Goal: Book appointment/travel/reservation

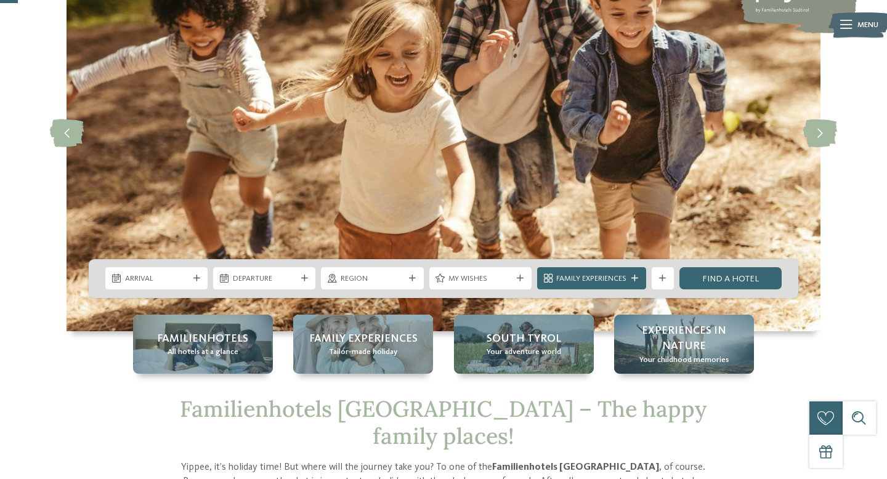
scroll to position [125, 0]
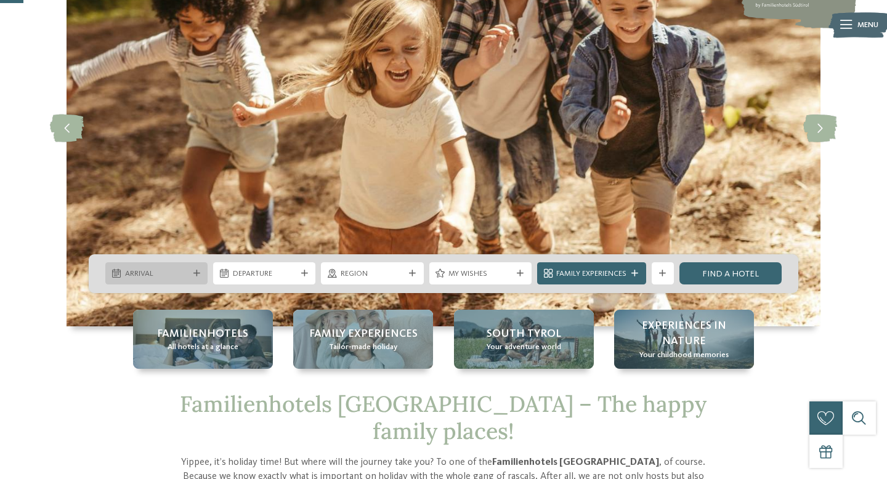
click at [126, 272] on span "Arrival" at bounding box center [156, 274] width 63 height 11
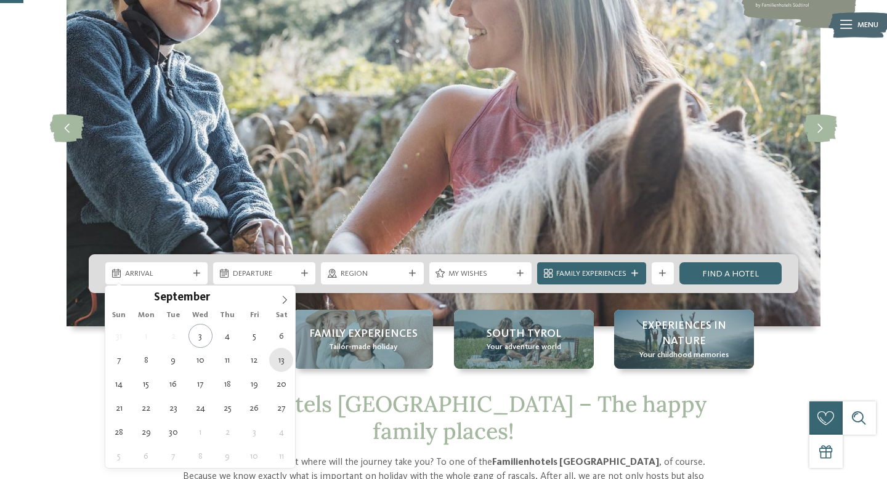
type div "13.09.2025"
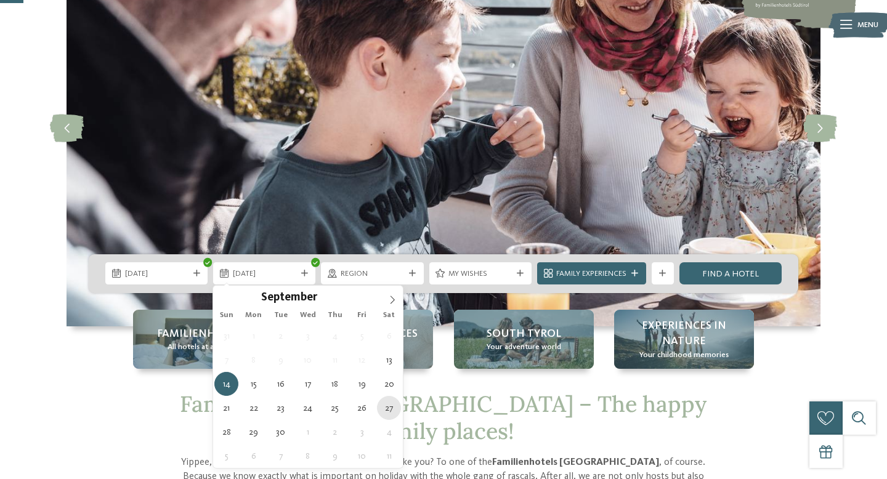
type div "27.09.2025"
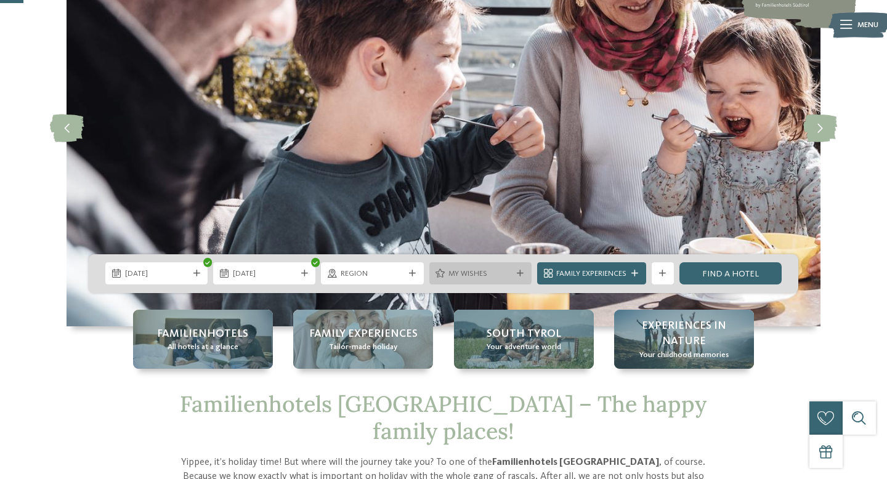
click at [470, 273] on span "My wishes" at bounding box center [480, 274] width 63 height 11
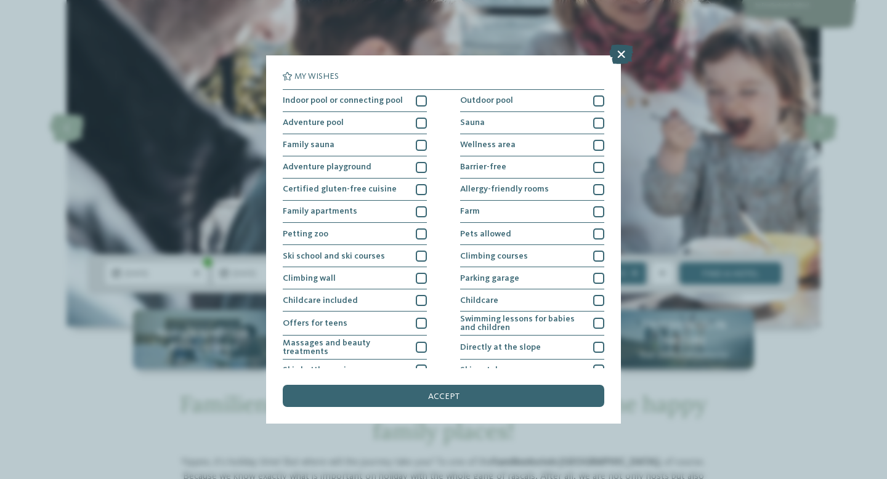
click at [617, 55] on icon at bounding box center [622, 54] width 24 height 20
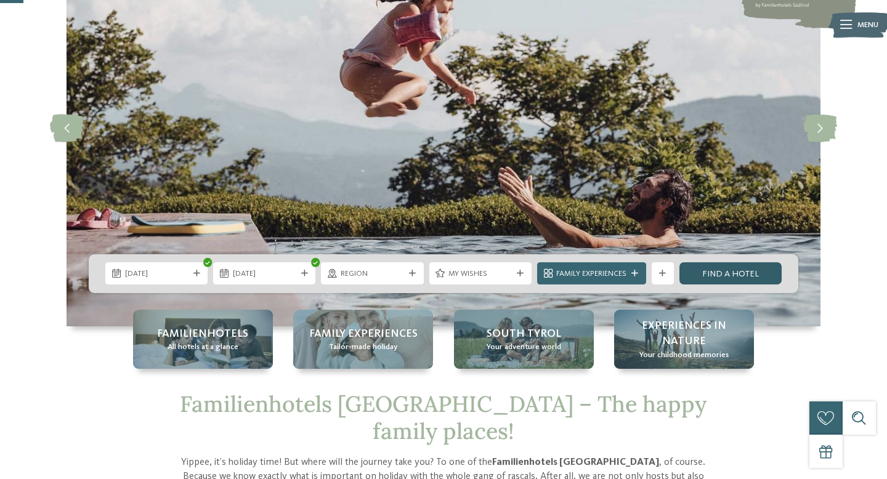
click at [746, 276] on link "Find a hotel" at bounding box center [731, 274] width 102 height 22
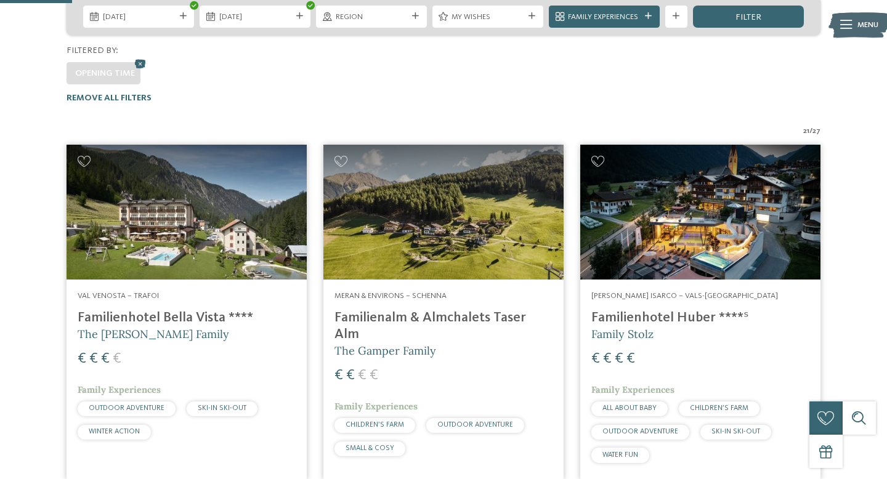
scroll to position [290, 0]
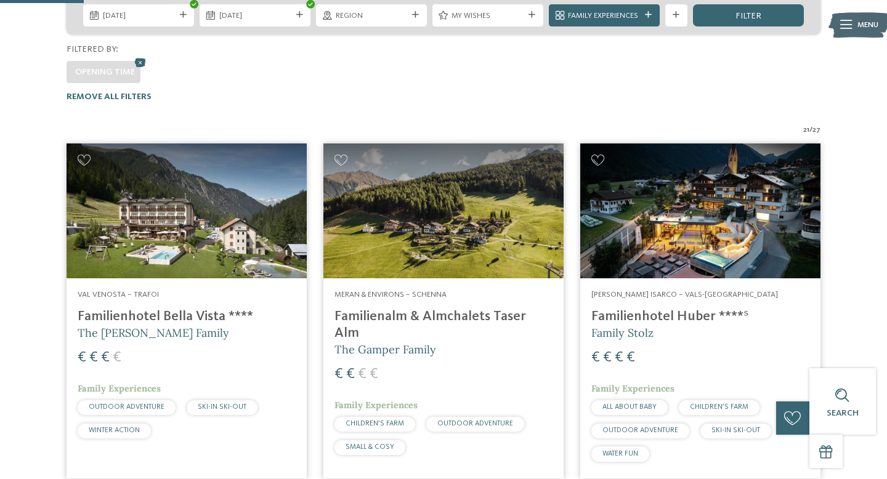
click at [409, 309] on h4 "Familienalm & Almchalets Taser Alm" at bounding box center [444, 325] width 218 height 33
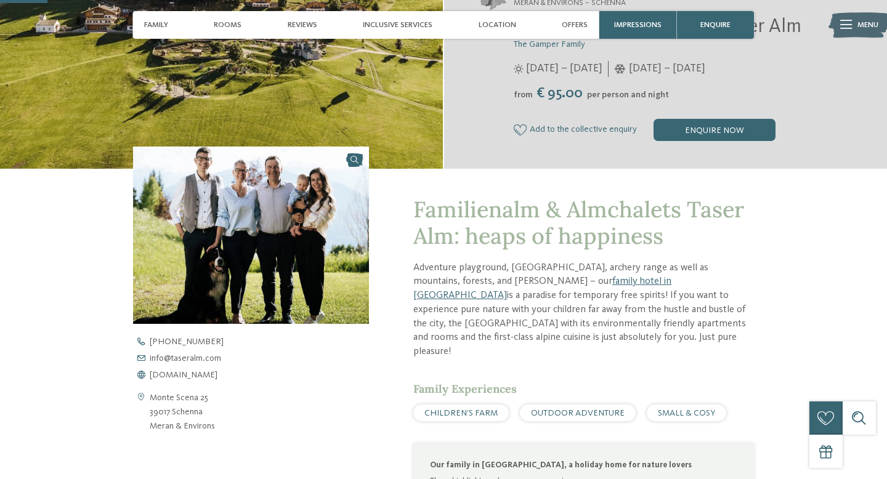
scroll to position [316, 0]
